Goal: Check status: Check status

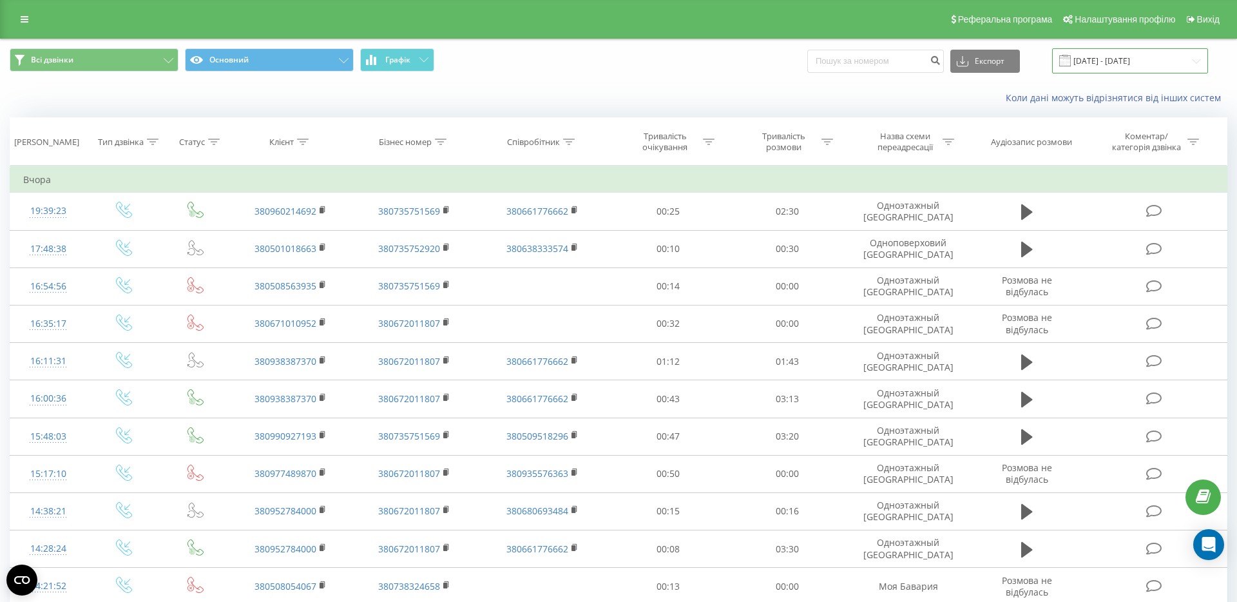
click at [1159, 66] on input "[DATE] - [DATE]" at bounding box center [1130, 60] width 156 height 25
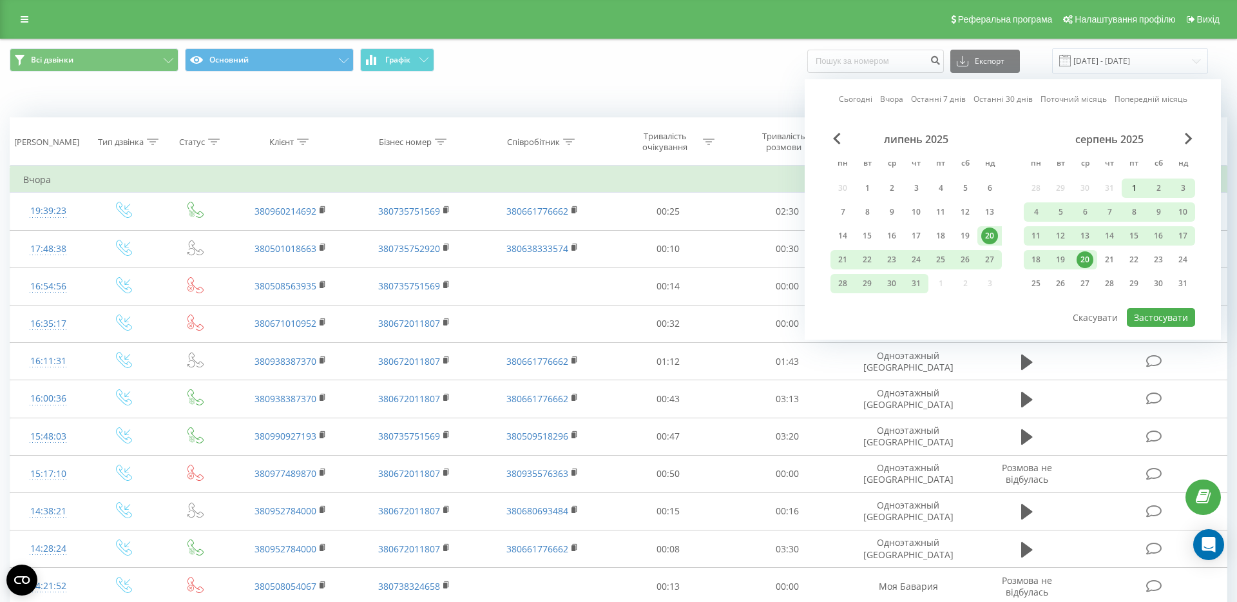
click at [1132, 187] on div "1" at bounding box center [1133, 188] width 17 height 17
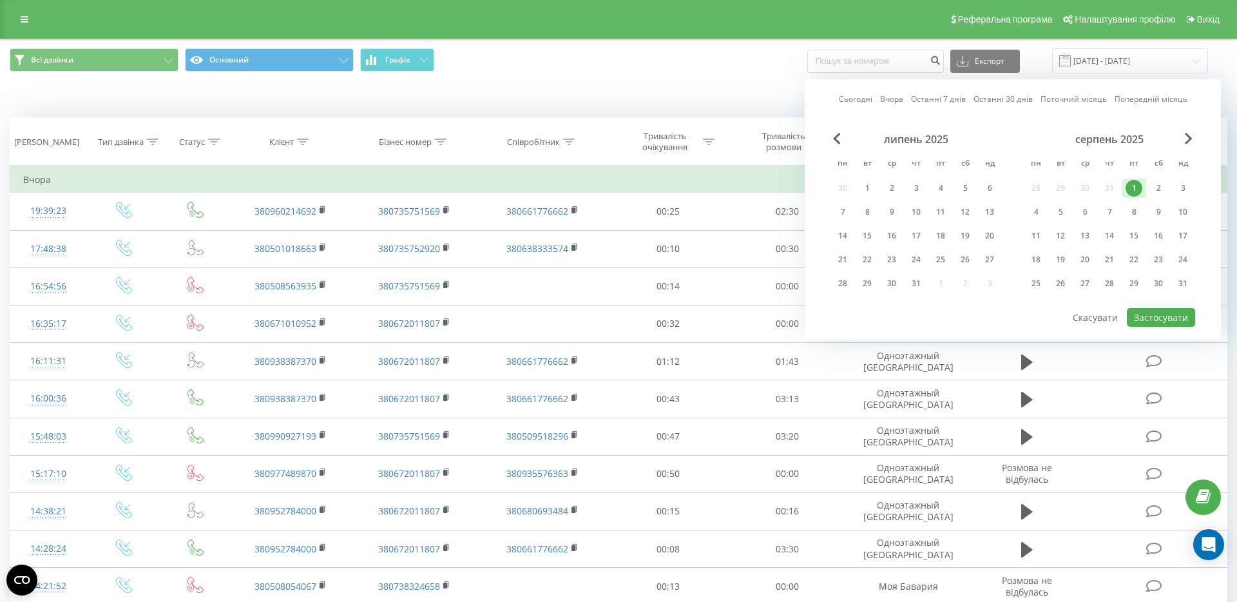
drag, startPoint x: 1180, startPoint y: 287, endPoint x: 1181, endPoint y: 299, distance: 11.6
click at [1181, 287] on div "31" at bounding box center [1182, 283] width 17 height 17
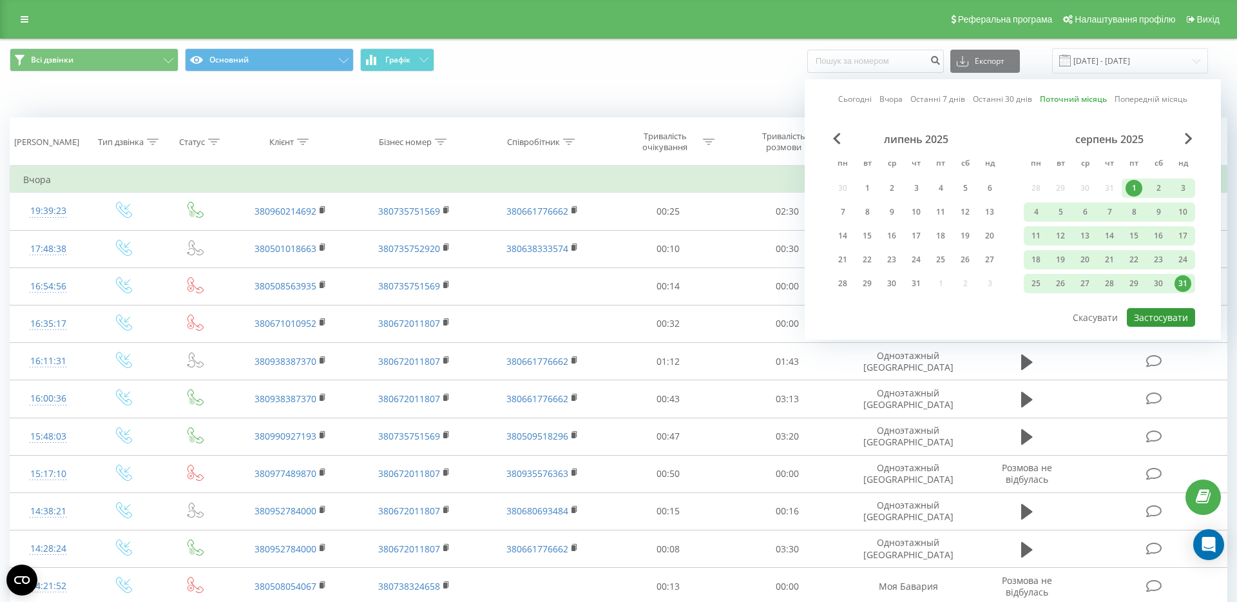
click at [1176, 321] on button "Застосувати" at bounding box center [1161, 317] width 68 height 19
type input "01.08.2025 - 31.08.2025"
